Goal: Check status: Check status

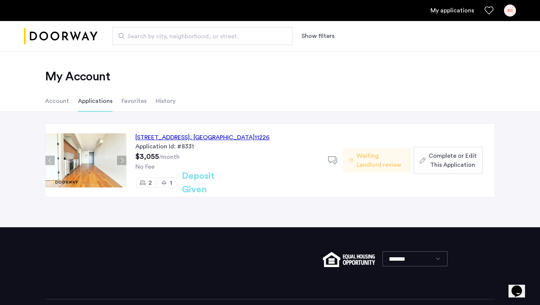
click at [214, 137] on div "250 Lenox Road, Unit 6A, Brooklyn , NY 11226" at bounding box center [202, 137] width 134 height 9
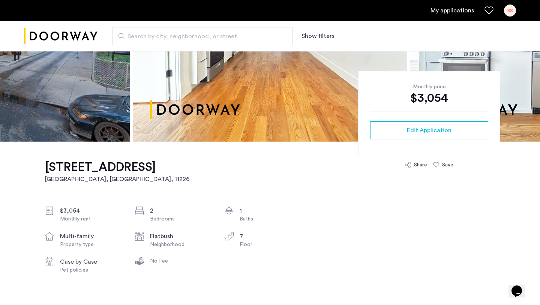
scroll to position [135, 0]
click at [441, 13] on link "My applications" at bounding box center [453, 10] width 44 height 9
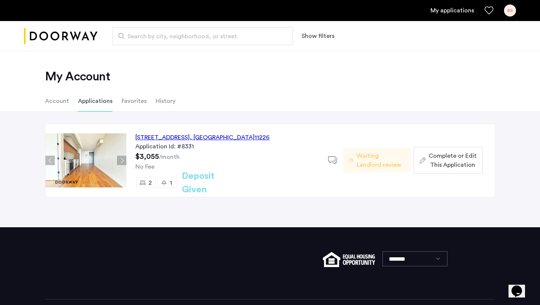
click at [236, 135] on span ", [GEOGRAPHIC_DATA]" at bounding box center [222, 137] width 65 height 6
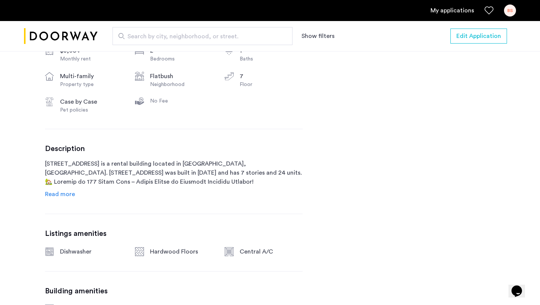
scroll to position [312, 0]
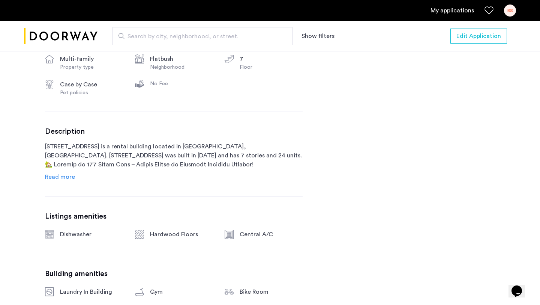
click at [67, 176] on span "Read more" at bounding box center [60, 177] width 30 height 6
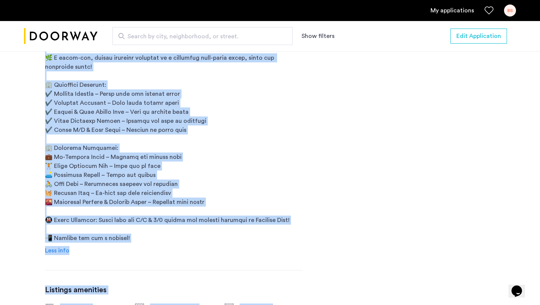
scroll to position [504, 0]
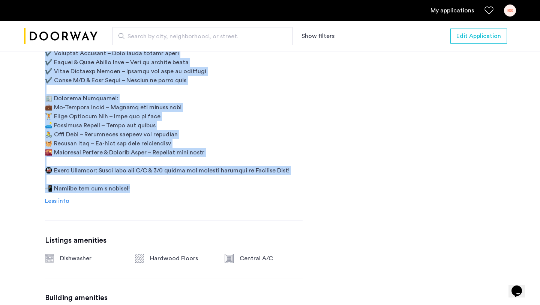
drag, startPoint x: 46, startPoint y: 101, endPoint x: 146, endPoint y: 192, distance: 135.2
click at [146, 192] on p "[STREET_ADDRESS] is a rental building located in [GEOGRAPHIC_DATA], [GEOGRAPHIC…" at bounding box center [174, 71] width 258 height 243
copy p "250 Lenox Road is a rental building located in Brooklyn, NY. 250 Lenox Road was…"
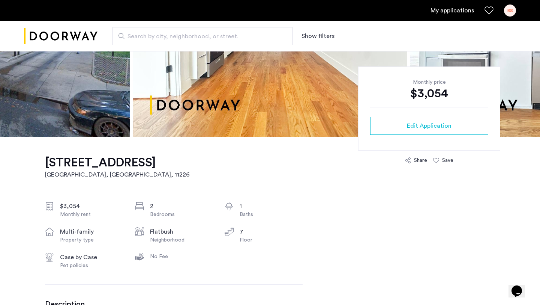
scroll to position [0, 0]
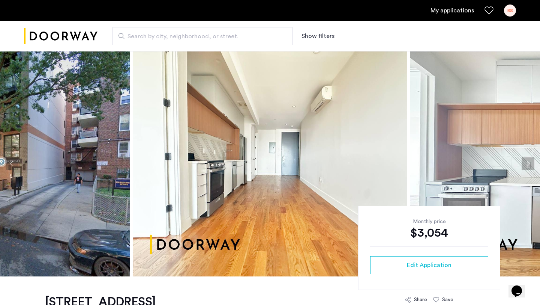
click at [321, 116] on img at bounding box center [270, 163] width 275 height 225
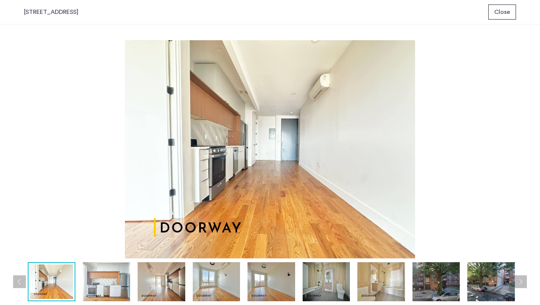
click at [90, 279] on img at bounding box center [107, 281] width 48 height 39
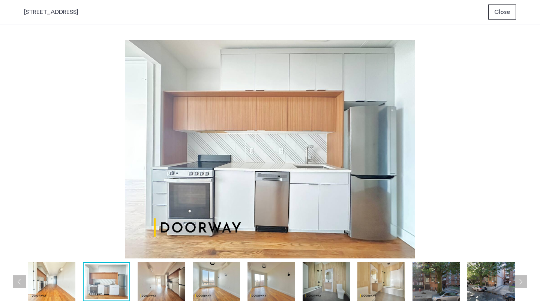
click at [151, 291] on img at bounding box center [162, 281] width 48 height 39
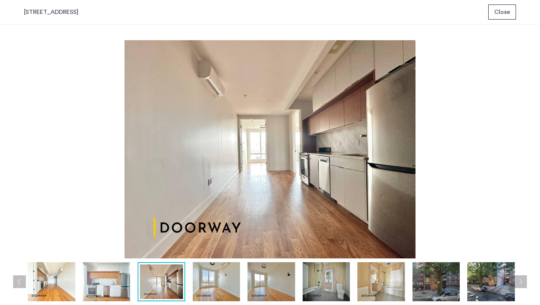
click at [206, 271] on img at bounding box center [217, 281] width 48 height 39
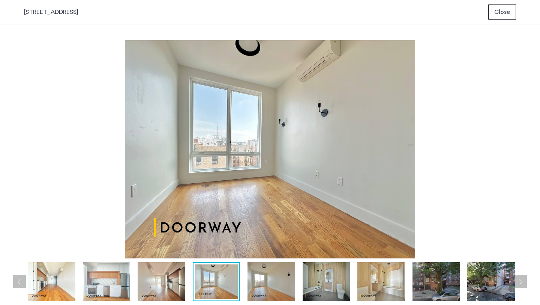
click at [278, 275] on img at bounding box center [272, 281] width 48 height 39
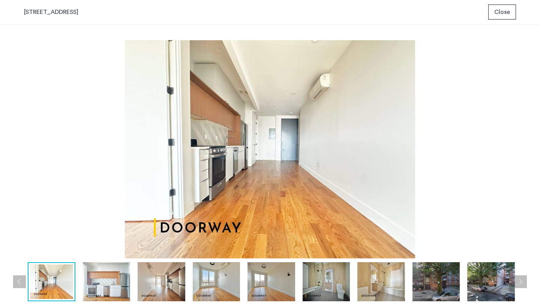
click at [499, 10] on span "Close" at bounding box center [502, 12] width 16 height 9
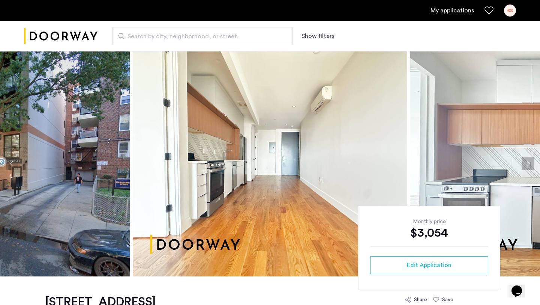
click at [452, 12] on link "My applications" at bounding box center [453, 10] width 44 height 9
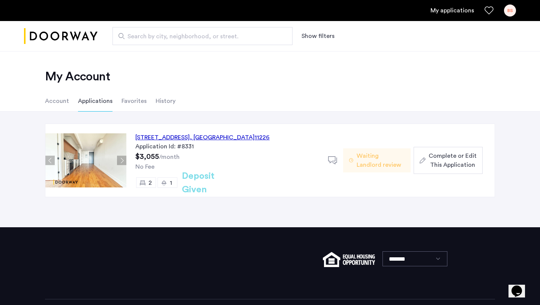
click at [439, 116] on div "250 Lenox Road, Unit 6A, Brooklyn , NY 11226 Application Id: #8331 $3,055 /mont…" at bounding box center [270, 169] width 540 height 116
